Goal: Obtain resource: Obtain resource

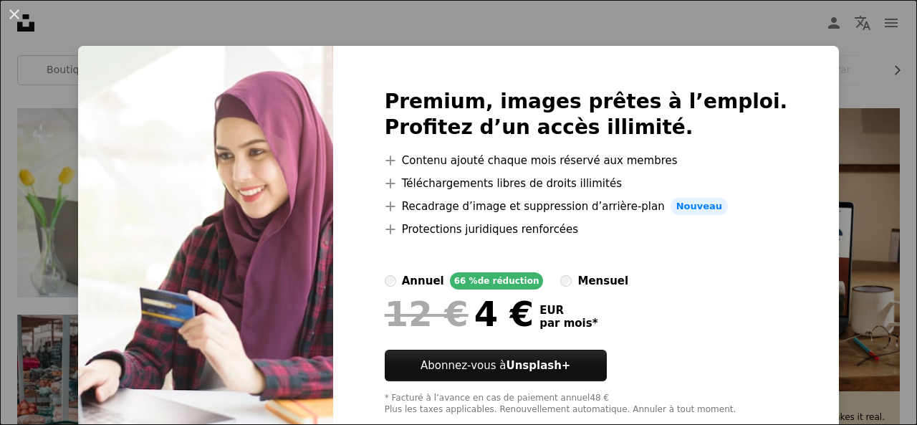
click at [748, 32] on div "An X shape Premium, images prêtes à l’emploi. Profitez d’un accès illimité. A p…" at bounding box center [458, 212] width 917 height 425
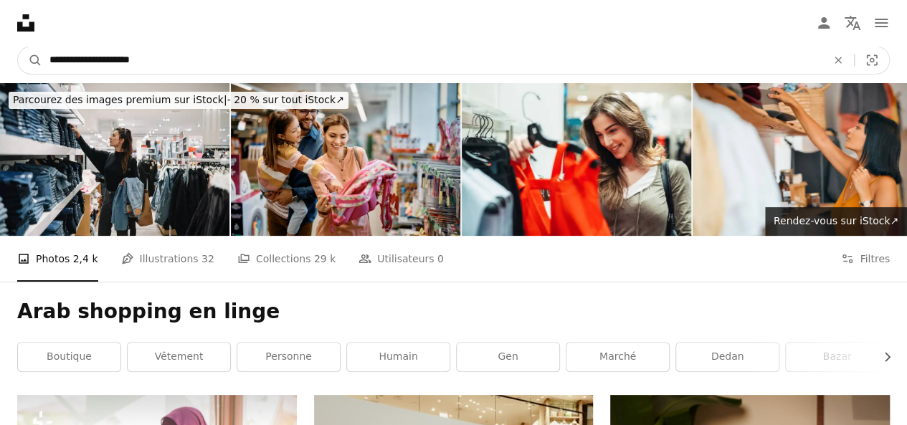
click at [237, 59] on input "**********" at bounding box center [432, 60] width 780 height 27
type input "**********"
click at [18, 47] on button "A magnifying glass" at bounding box center [30, 60] width 24 height 27
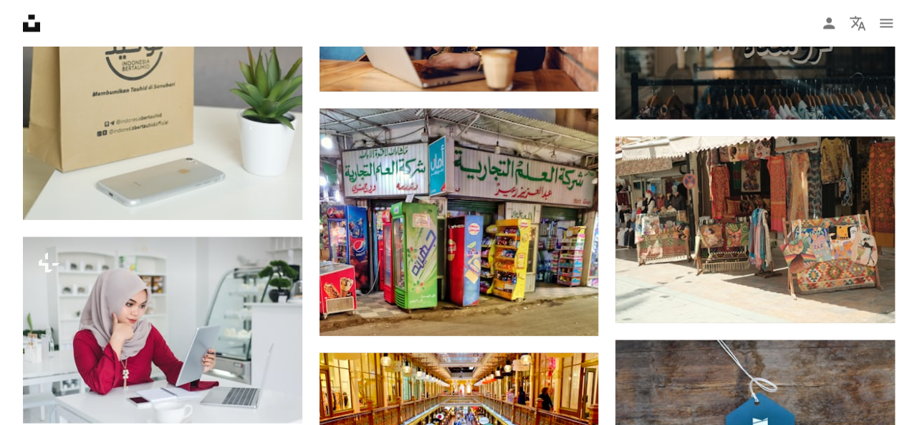
scroll to position [1434, 0]
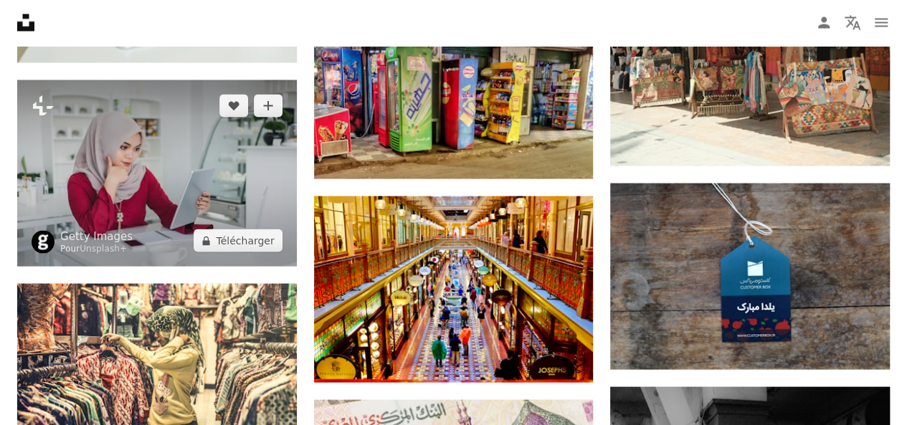
click at [150, 140] on img at bounding box center [157, 173] width 280 height 186
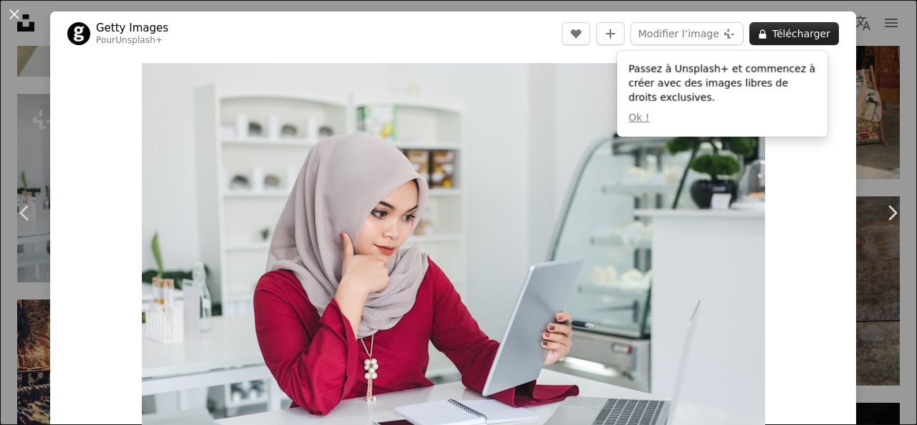
click at [789, 32] on button "A lock Télécharger" at bounding box center [795, 33] width 90 height 23
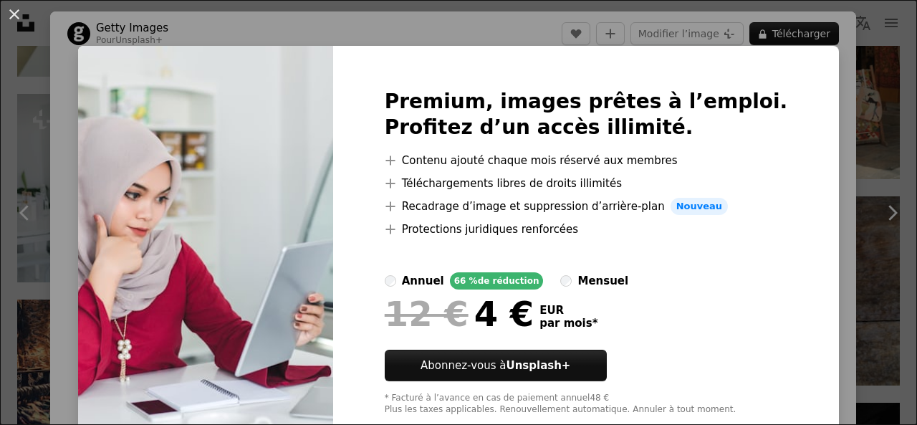
click at [827, 95] on div "An X shape Premium, images prêtes à l’emploi. Profitez d’un accès illimité. A p…" at bounding box center [458, 212] width 917 height 425
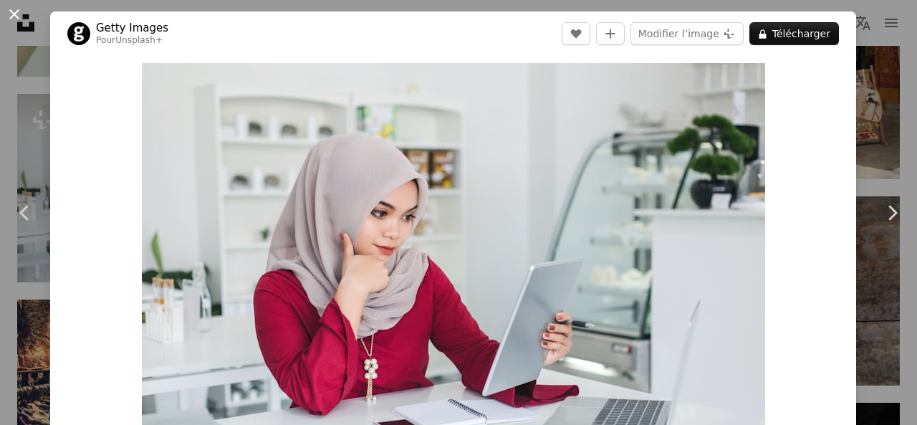
click at [16, 13] on button "An X shape" at bounding box center [14, 14] width 17 height 17
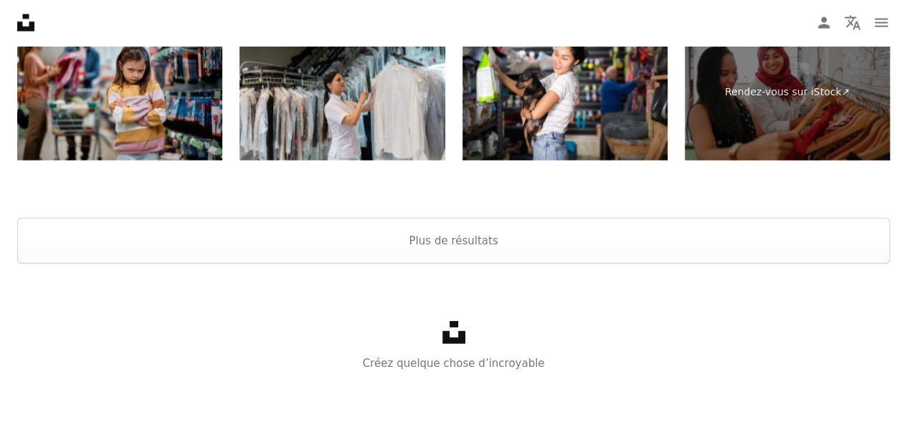
scroll to position [4334, 0]
click at [482, 238] on button "Plus de résultats" at bounding box center [453, 240] width 872 height 46
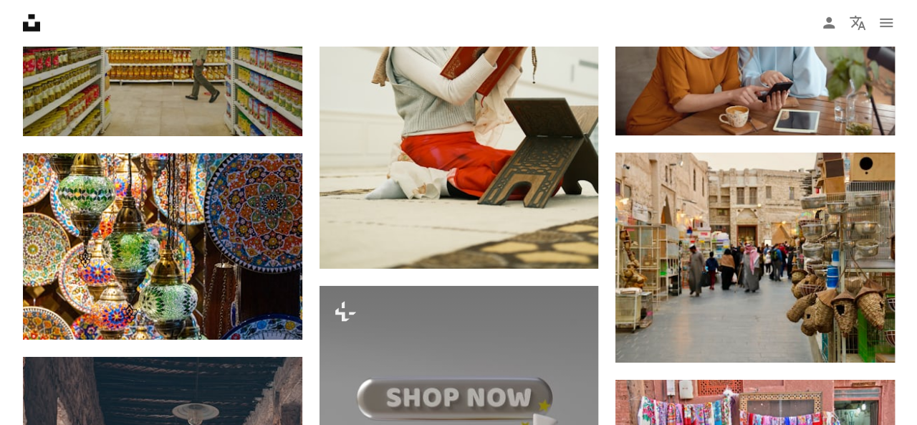
scroll to position [4836, 0]
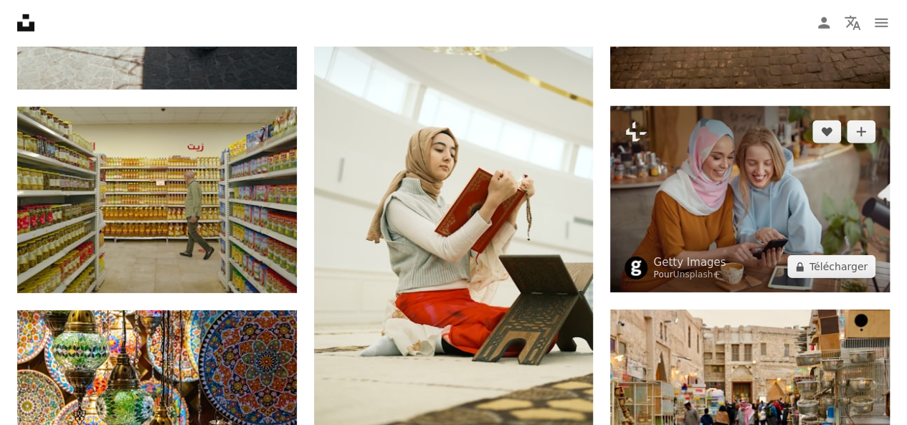
click at [768, 214] on img at bounding box center [750, 199] width 280 height 186
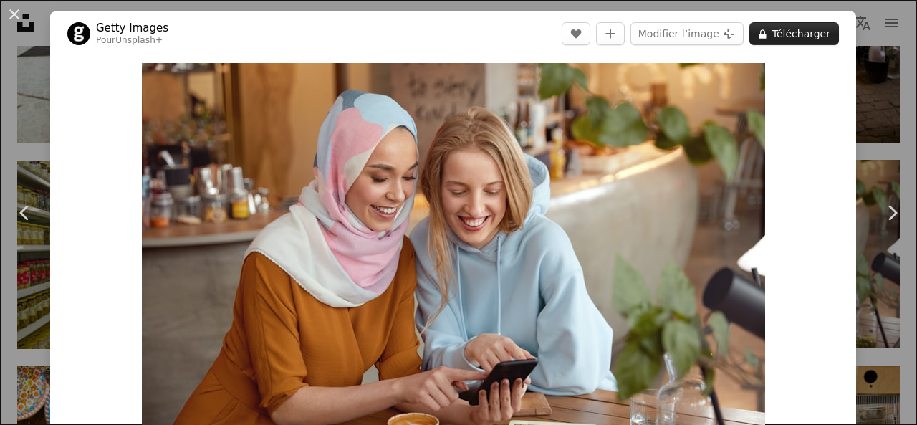
click at [791, 37] on button "A lock Télécharger" at bounding box center [795, 33] width 90 height 23
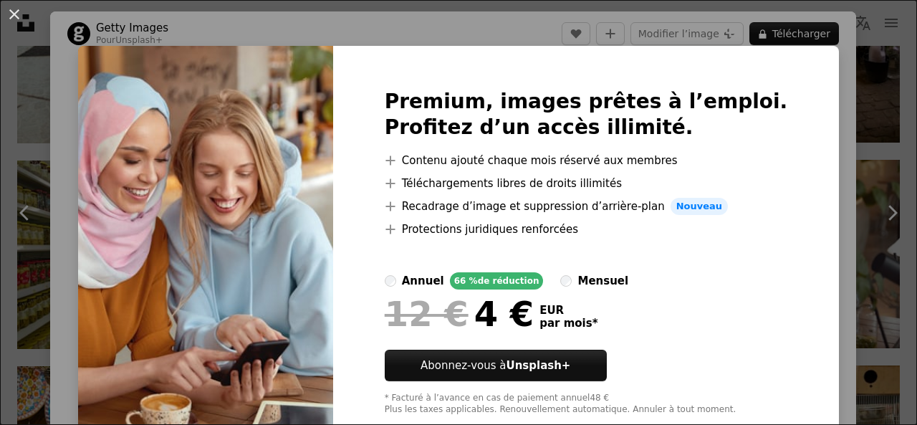
click at [829, 94] on div "An X shape Premium, images prêtes à l’emploi. Profitez d’un accès illimité. A p…" at bounding box center [458, 212] width 917 height 425
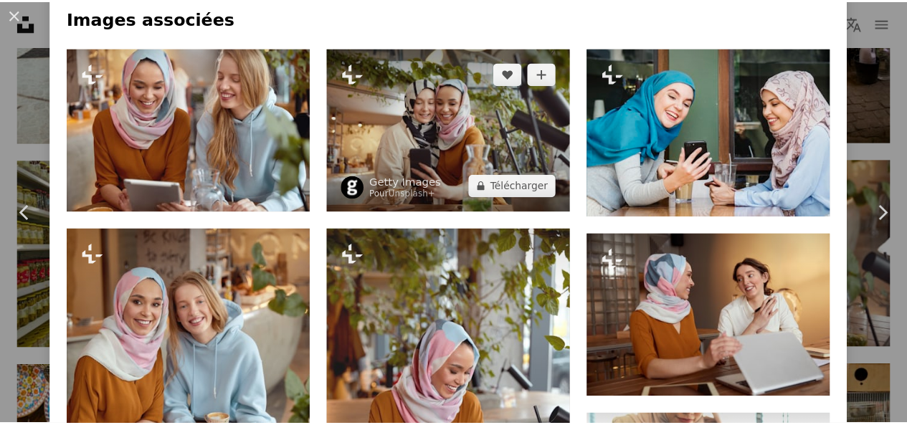
scroll to position [645, 0]
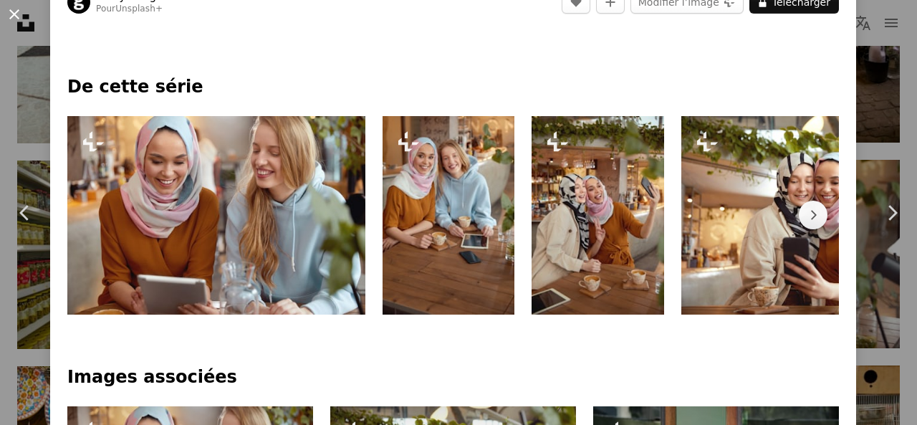
click at [16, 13] on button "An X shape" at bounding box center [14, 14] width 17 height 17
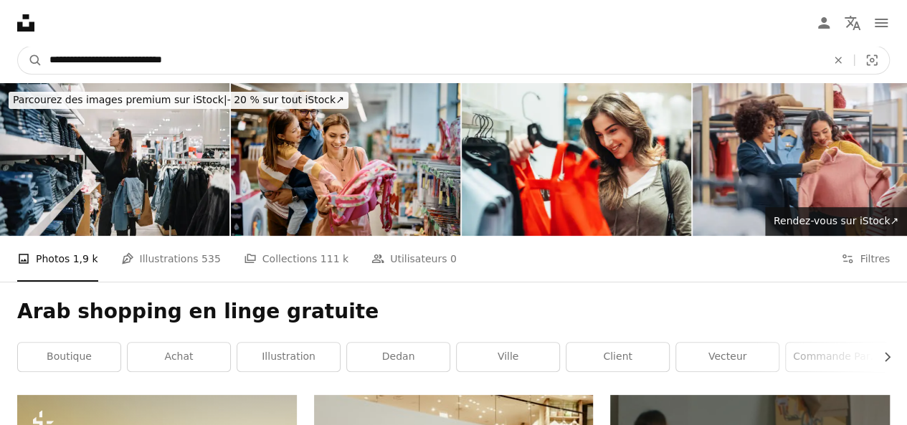
click at [251, 64] on input "**********" at bounding box center [432, 60] width 780 height 27
